Goal: Transaction & Acquisition: Purchase product/service

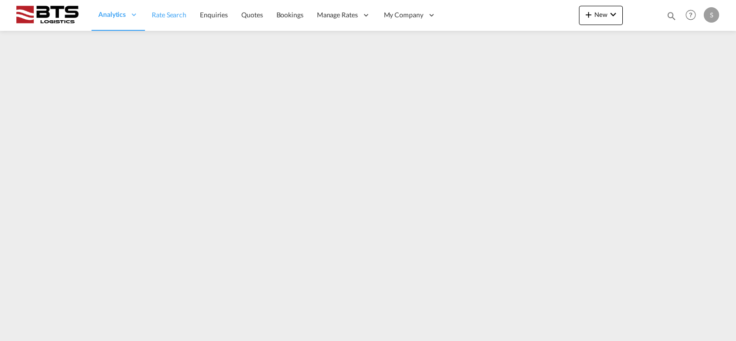
click at [159, 14] on span "Rate Search" at bounding box center [169, 15] width 35 height 8
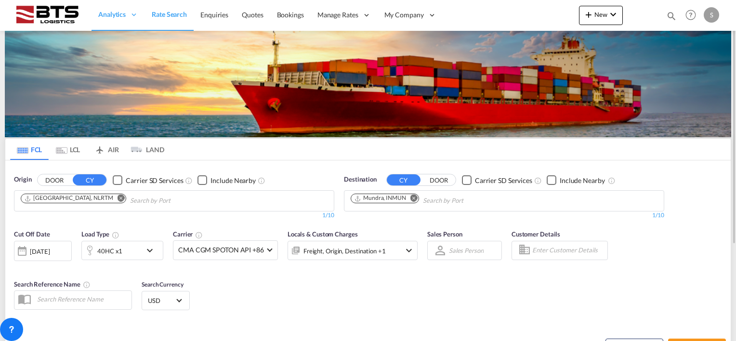
click at [414, 195] on md-icon "Remove" at bounding box center [413, 198] width 7 height 7
click at [395, 196] on input "Chips input." at bounding box center [395, 200] width 91 height 15
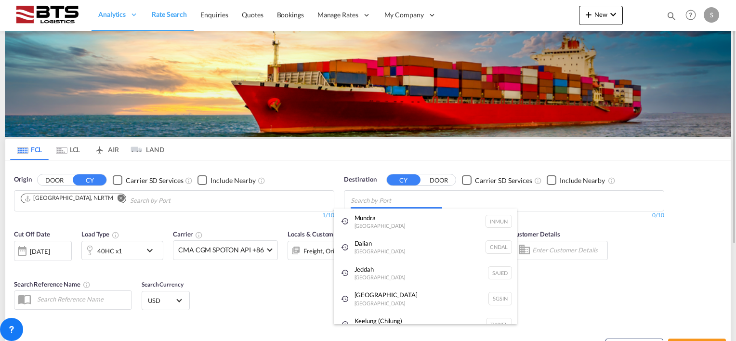
click at [391, 197] on body "Analytics Reports Dashboard Rate Search Enquiries Quotes Bookings" at bounding box center [368, 170] width 736 height 341
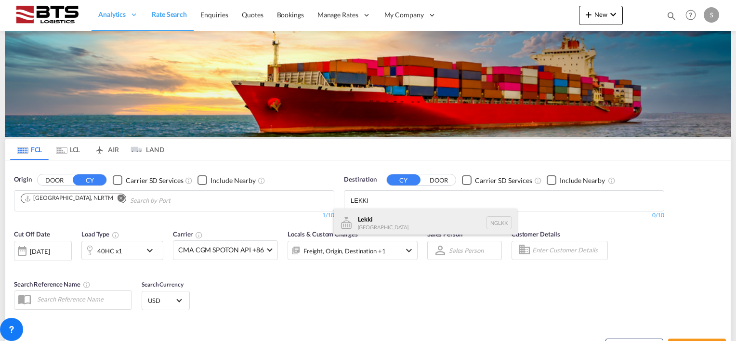
type input "LEKKI"
click at [382, 223] on div "Lekki Nigeria NGLKK" at bounding box center [425, 222] width 183 height 29
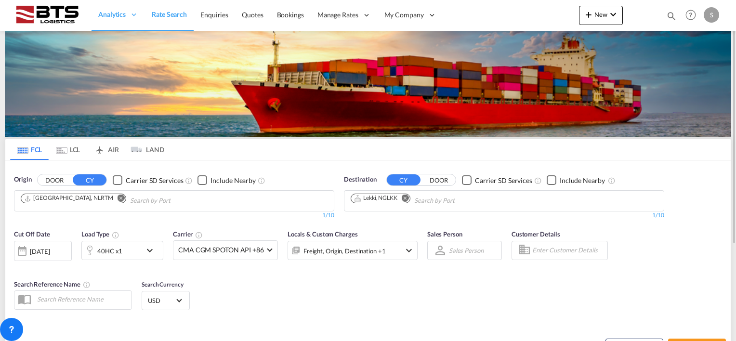
scroll to position [96, 0]
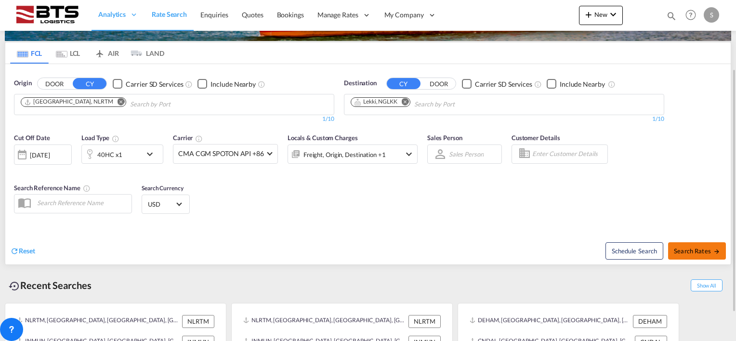
click at [692, 252] on span "Search Rates" at bounding box center [697, 251] width 46 height 8
type input "NLRTM to NGLKK / 19 Aug 2025"
